Goal: Task Accomplishment & Management: Use online tool/utility

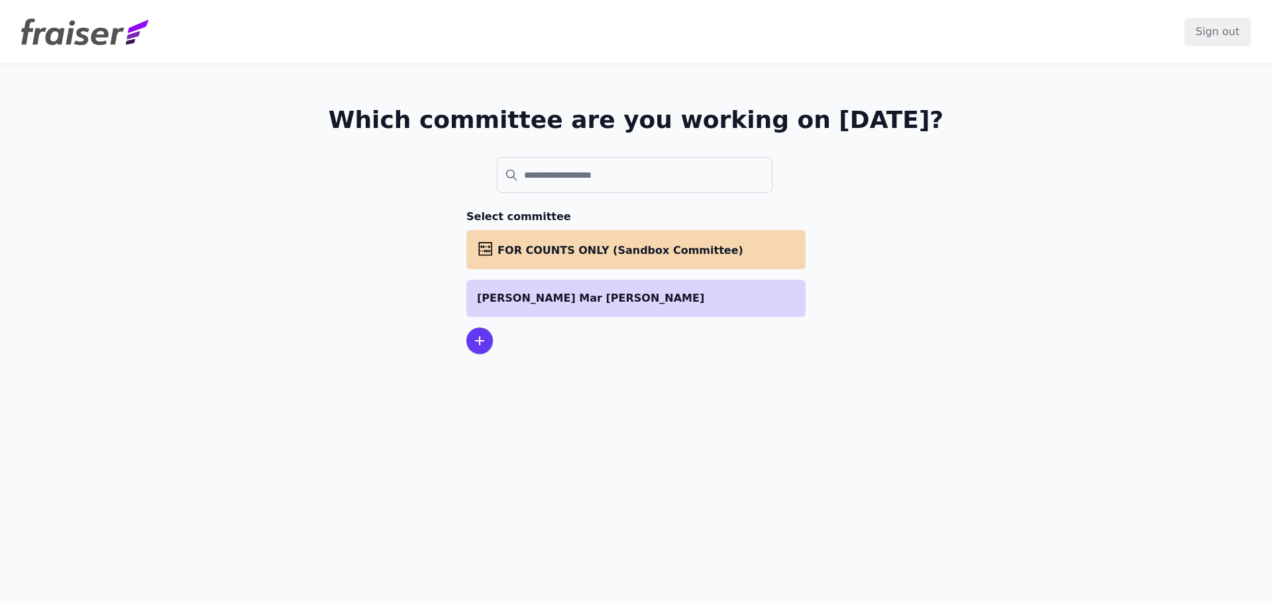
click at [567, 285] on li "[PERSON_NAME] Mar [PERSON_NAME]" at bounding box center [636, 298] width 339 height 37
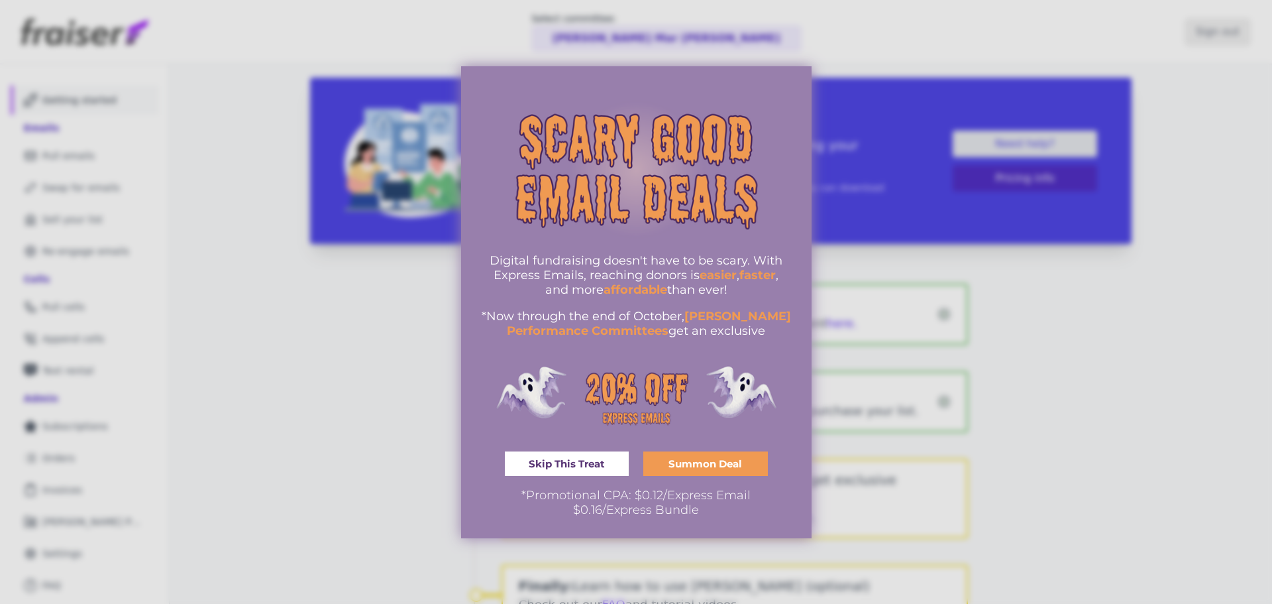
click at [539, 460] on span "Skip This Treat" at bounding box center [567, 464] width 76 height 10
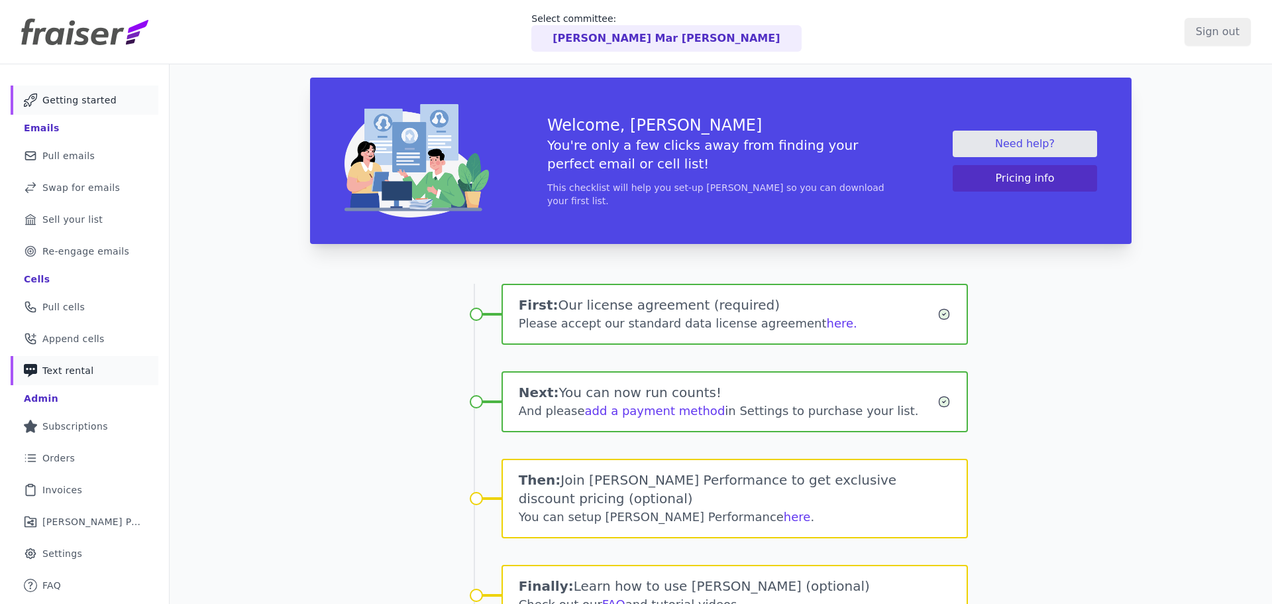
click at [77, 360] on link "Phone Icon with a plus sign Outline of a phone with a plus sign Text rental" at bounding box center [85, 370] width 148 height 29
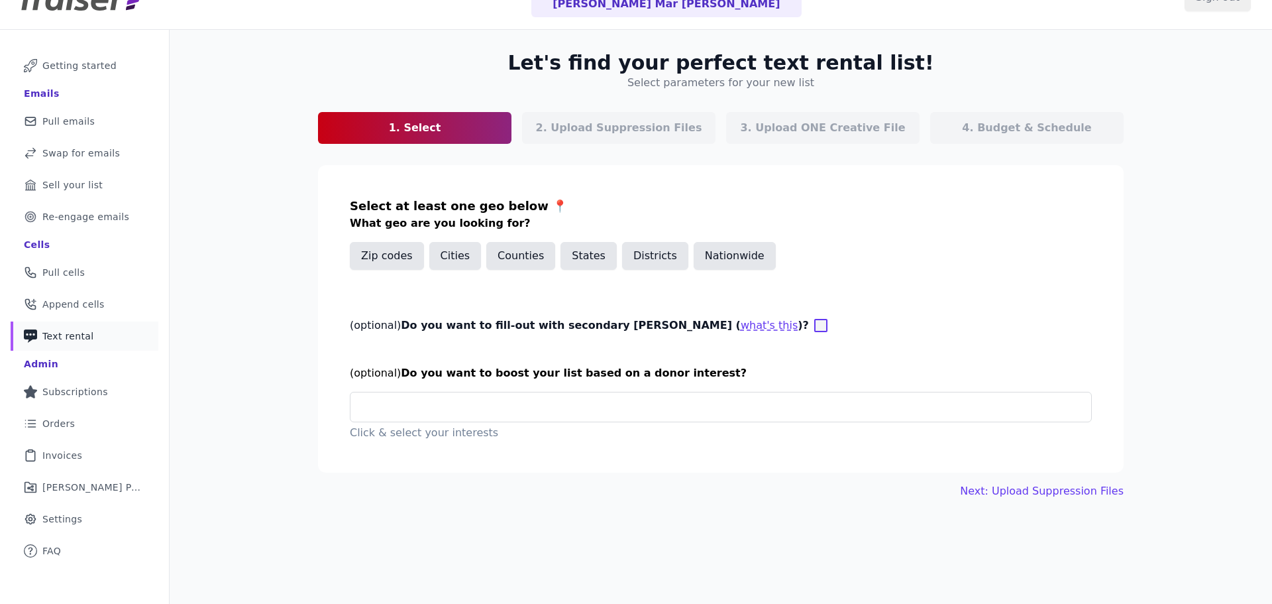
scroll to position [64, 0]
